Goal: Transaction & Acquisition: Purchase product/service

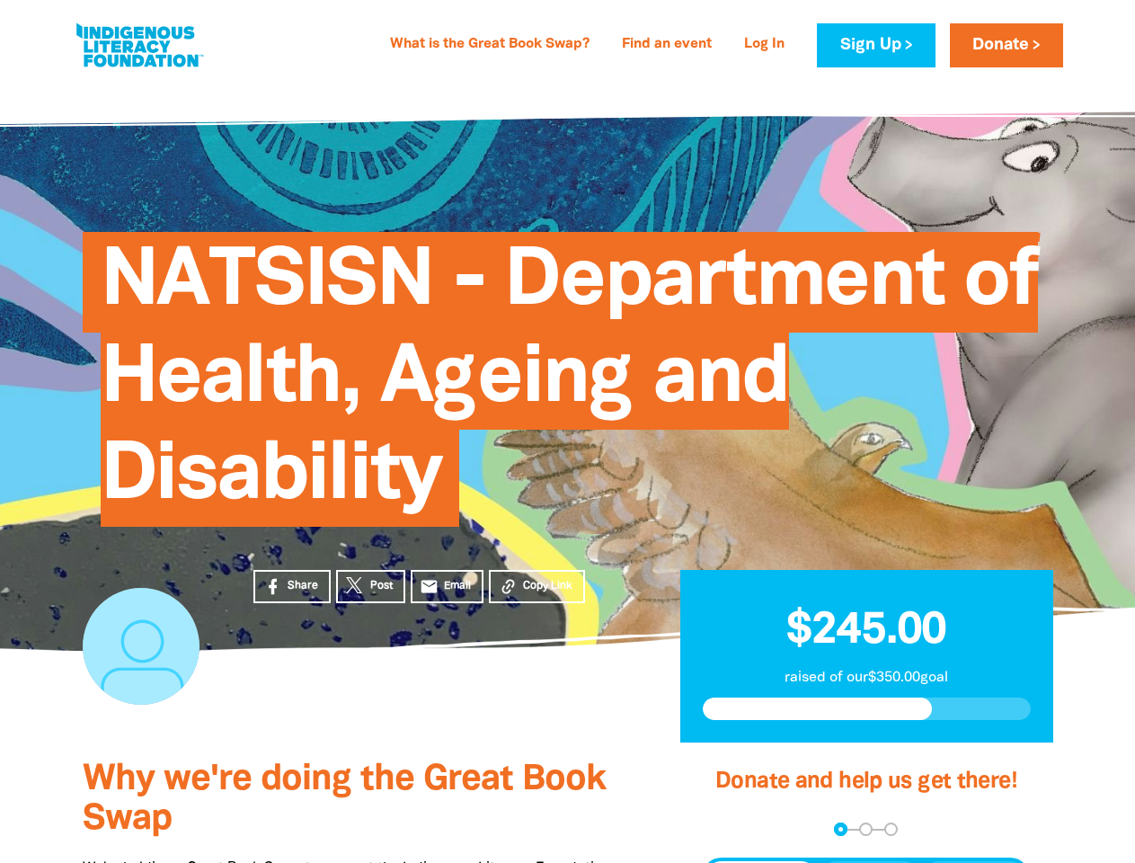
click at [567, 431] on span "NATSISN - Department of Health, Ageing and Disability" at bounding box center [569, 385] width 937 height 281
click at [536, 586] on span "Copy Link" at bounding box center [547, 586] width 49 height 16
click at [726, 829] on div "arrow_back Back Step 1 Step 2 Step 3" at bounding box center [866, 828] width 328 height 13
click at [840, 829] on div "Navigate to step 1 of 3 to enter your donation amount" at bounding box center [840, 829] width 4 height 4
click at [761, 862] on span "Donation frequency" at bounding box center [760, 877] width 111 height 32
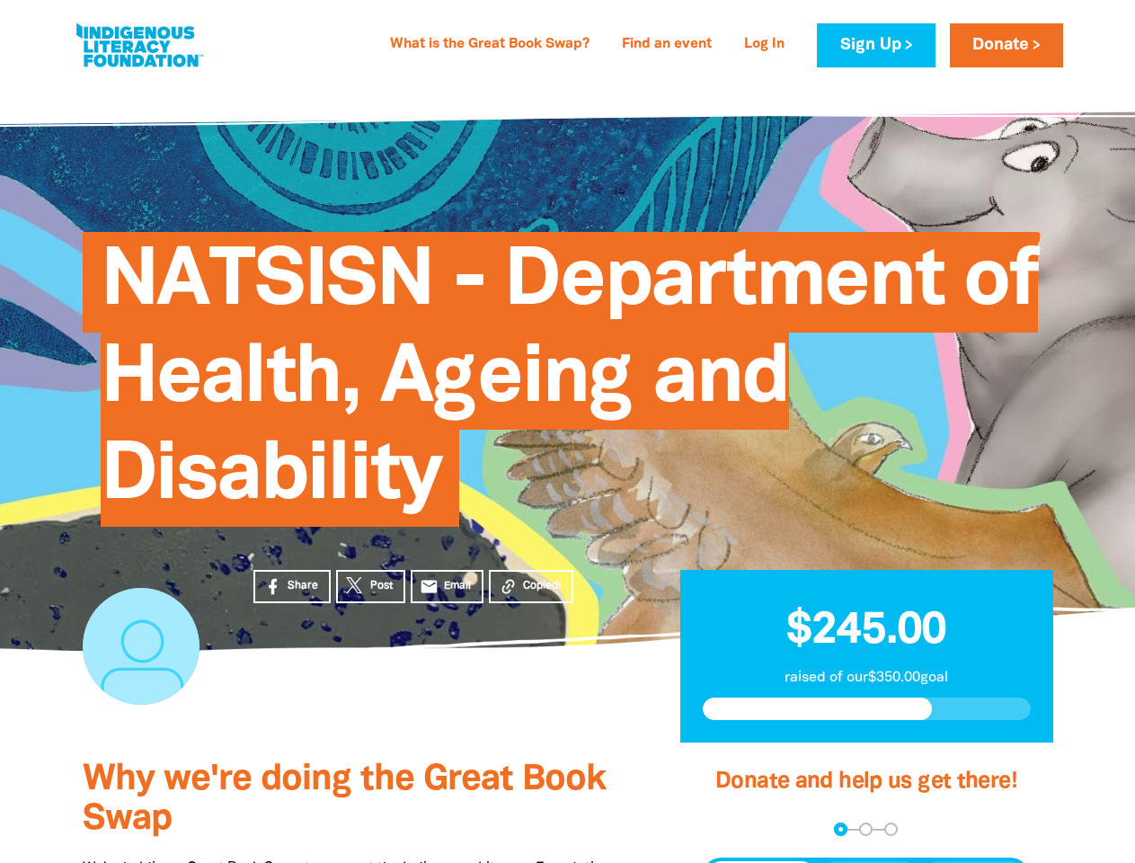
click at [870, 862] on button "Weekly" at bounding box center [869, 877] width 99 height 32
click at [974, 862] on button "Monthly" at bounding box center [974, 877] width 103 height 32
